Goal: Find specific page/section

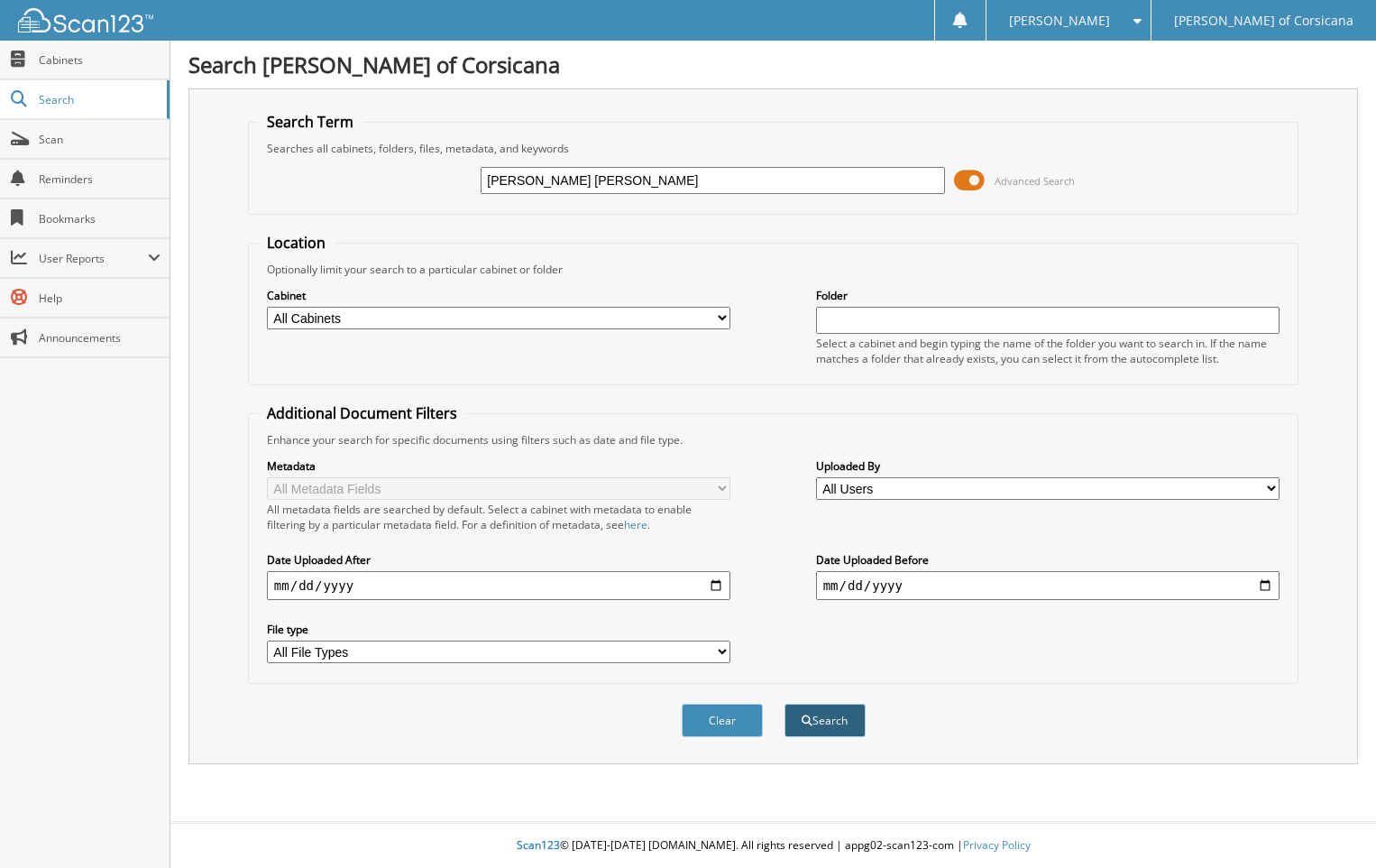
type input "[PERSON_NAME] [PERSON_NAME]"
click at [823, 717] on button "Search" at bounding box center [825, 721] width 81 height 34
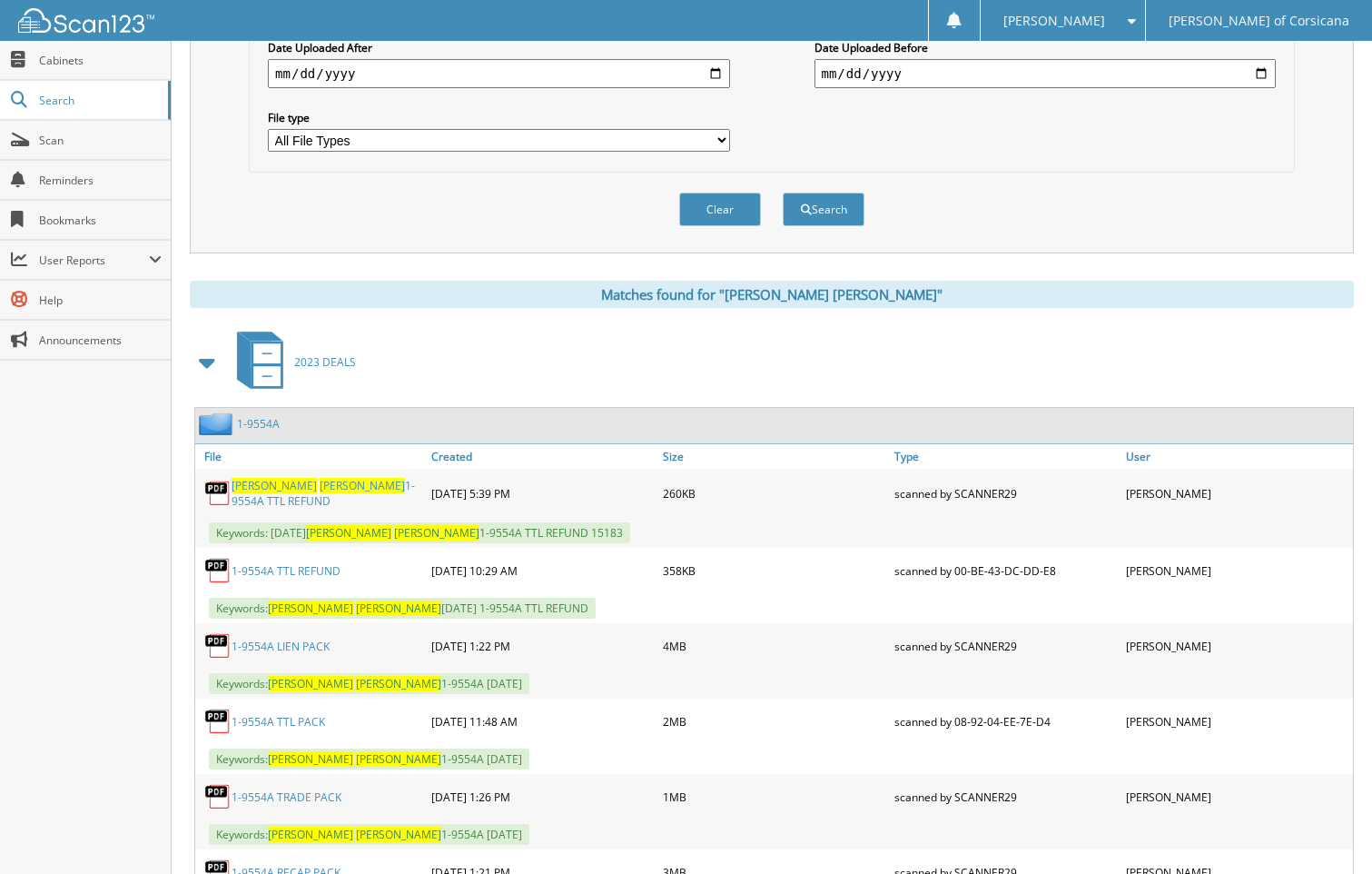
scroll to position [636, 0]
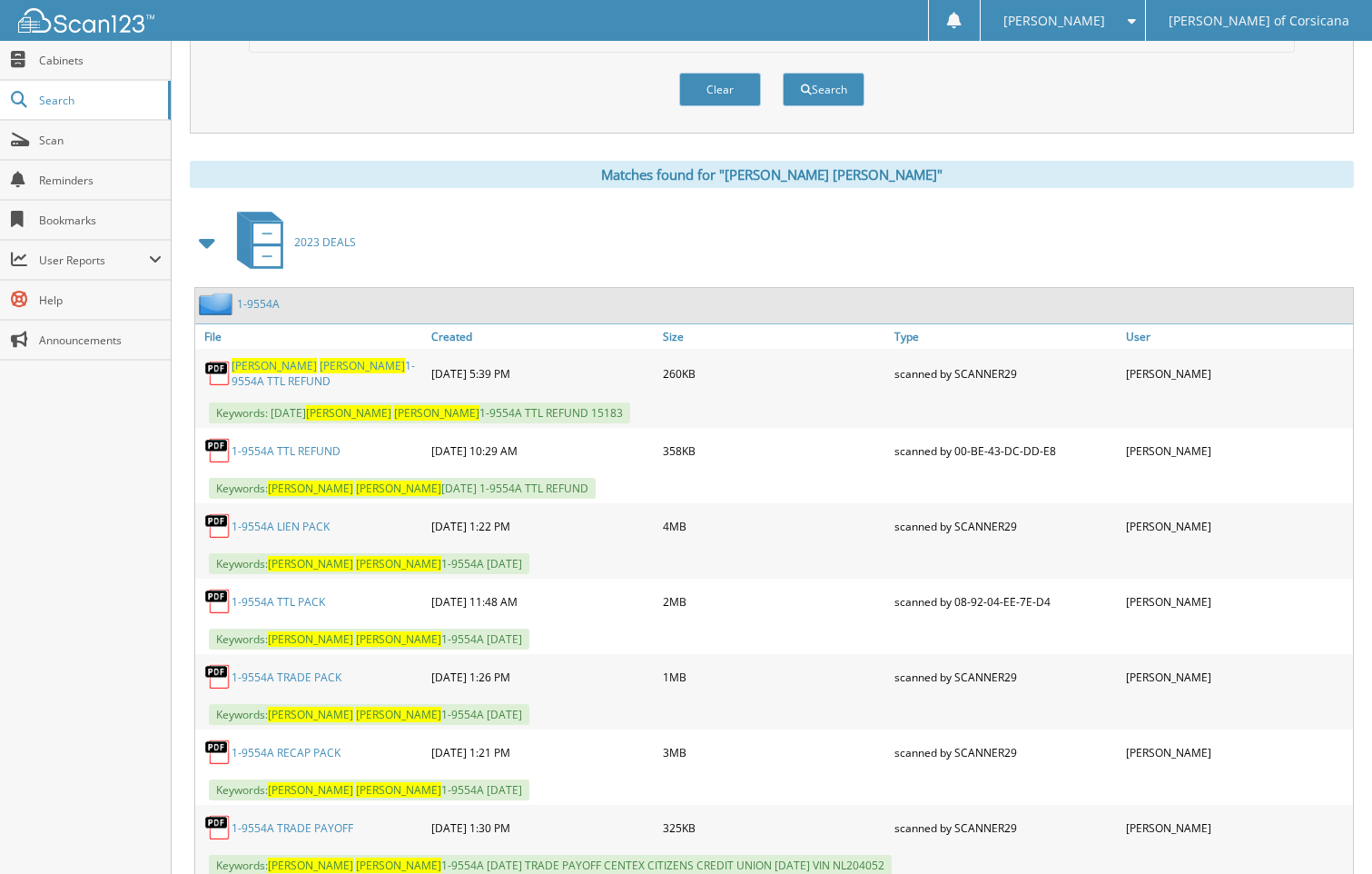
click at [287, 523] on link "1-9554A LIEN PACK" at bounding box center [281, 527] width 98 height 16
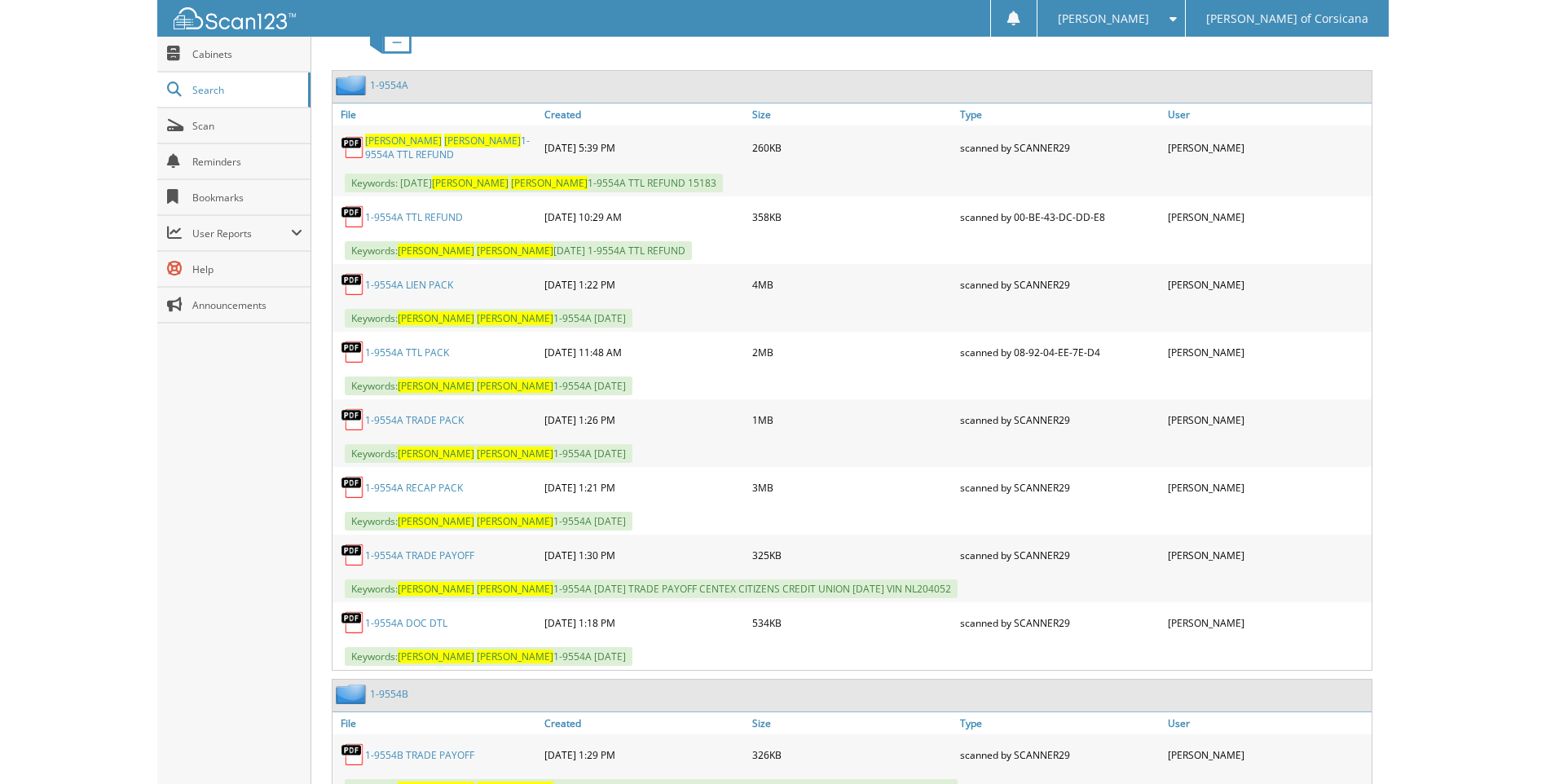
scroll to position [815, 0]
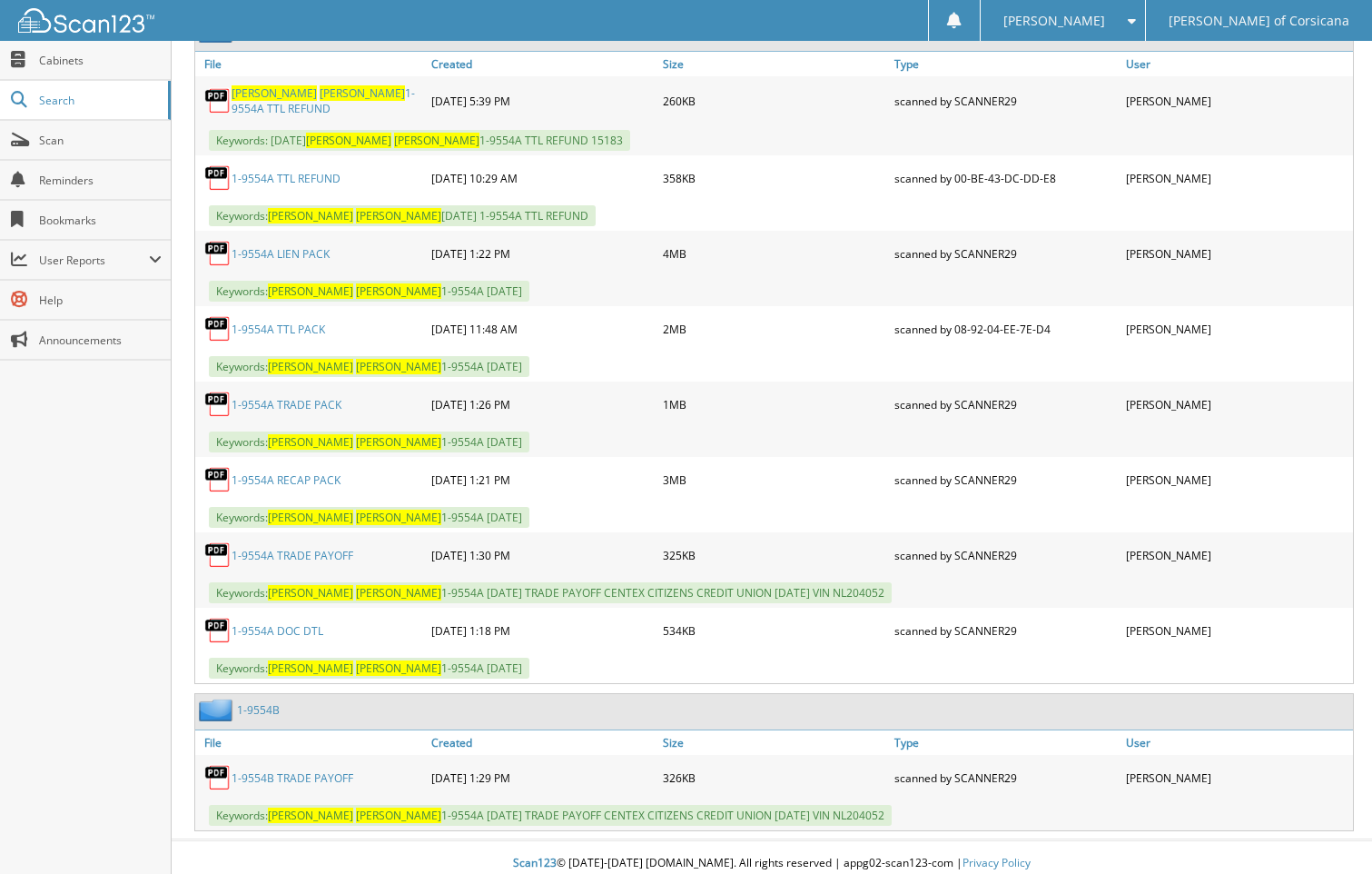
click at [293, 473] on link "1-9554A RECAP PACK" at bounding box center [287, 481] width 109 height 16
